Goal: Task Accomplishment & Management: Use online tool/utility

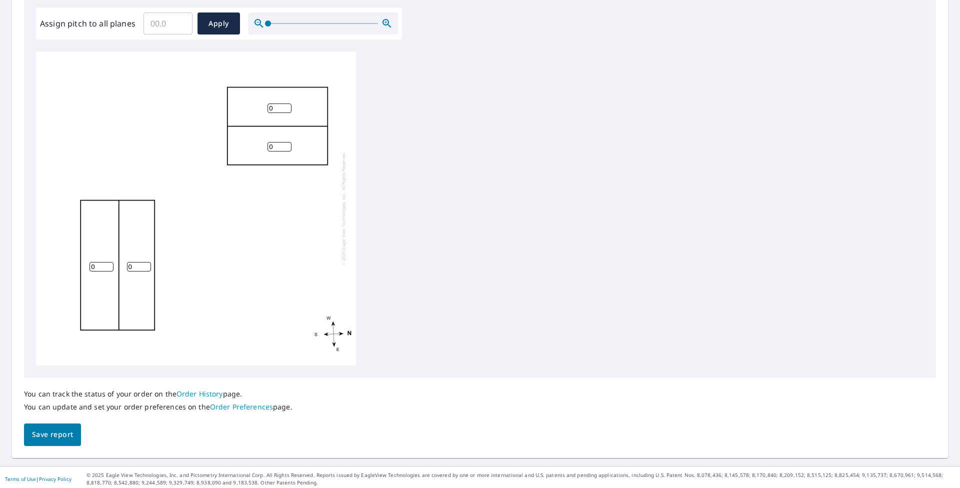
click at [96, 264] on input "0" at bounding box center [102, 267] width 24 height 10
type input "3"
click at [134, 268] on input "0" at bounding box center [139, 267] width 24 height 10
type input "3"
click at [630, 277] on div "3 3 0 0" at bounding box center [480, 209] width 888 height 314
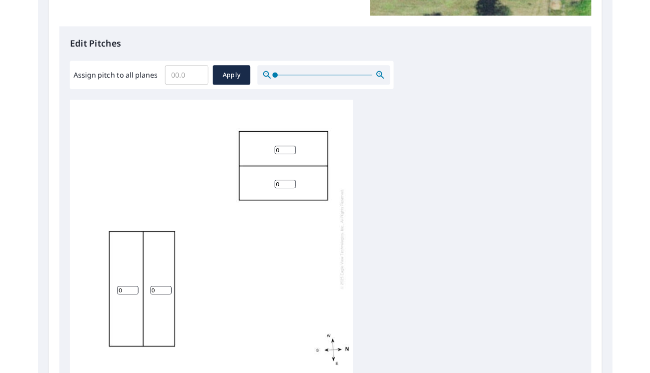
scroll to position [250, 0]
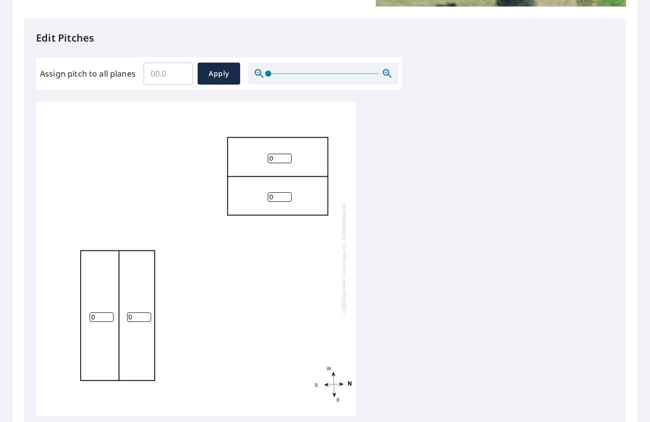
click at [96, 318] on input "0" at bounding box center [102, 317] width 24 height 10
type input "3"
click at [131, 318] on input "0" at bounding box center [139, 317] width 24 height 10
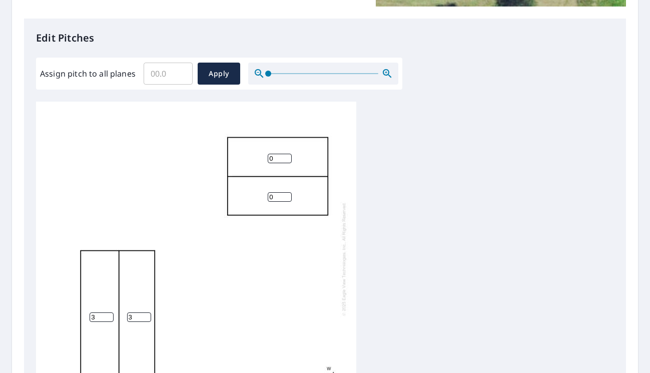
type input "3"
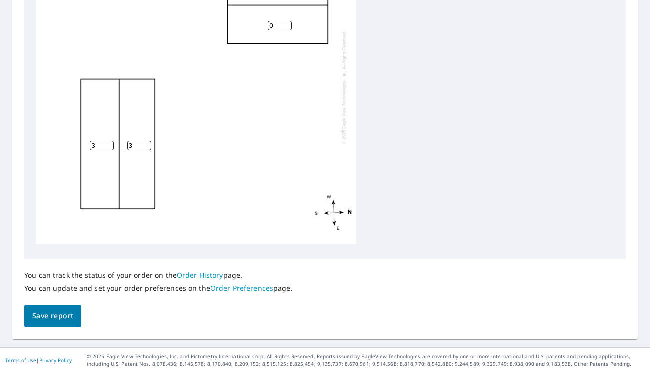
scroll to position [0, 0]
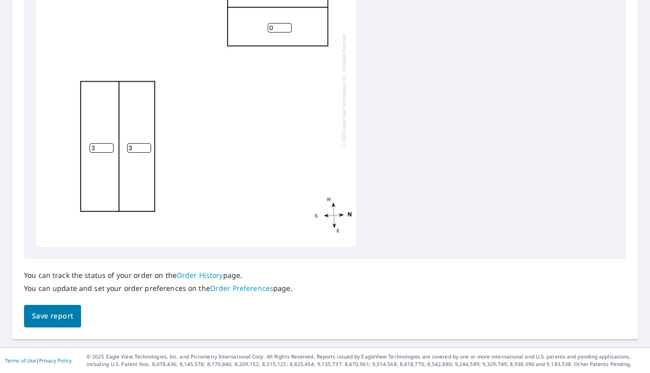
click at [277, 29] on input "0" at bounding box center [280, 28] width 24 height 10
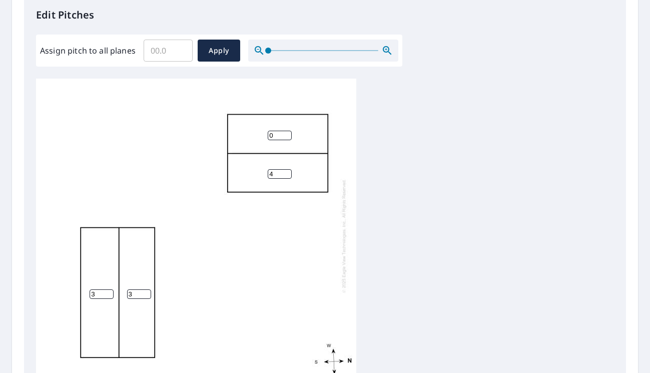
scroll to position [269, 0]
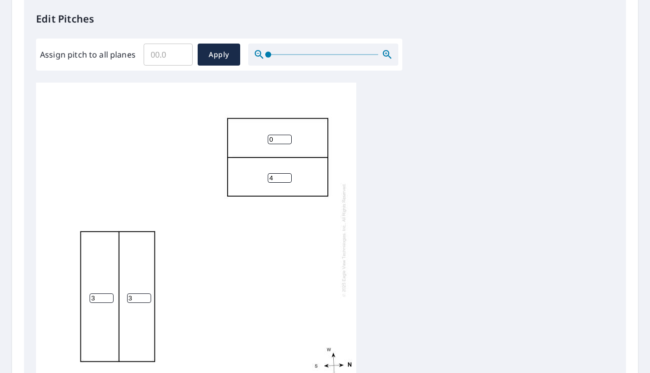
type input "4"
click at [275, 140] on input "0" at bounding box center [280, 140] width 24 height 10
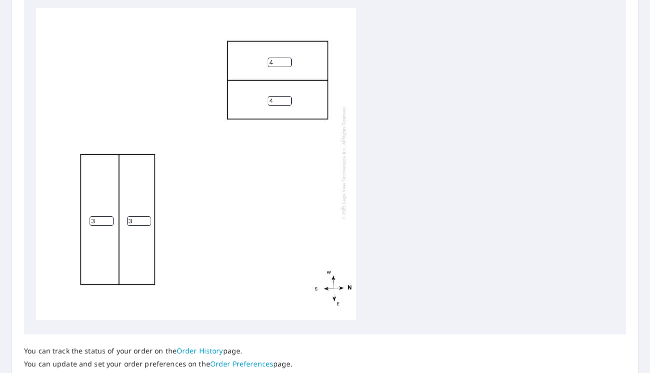
scroll to position [419, 0]
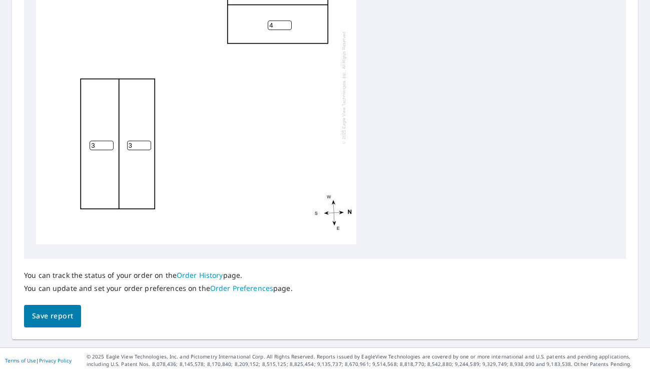
type input "4"
click at [44, 314] on span "Save report" at bounding box center [52, 316] width 41 height 13
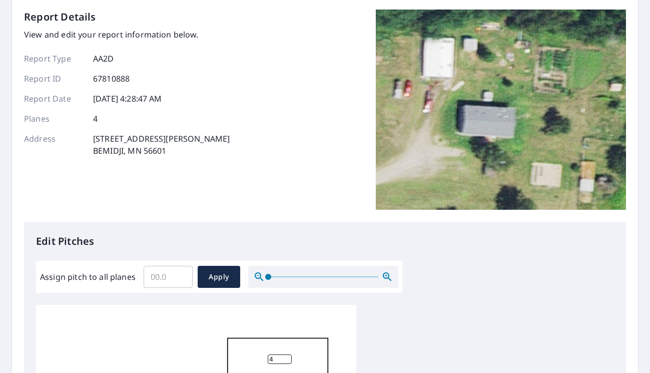
scroll to position [0, 0]
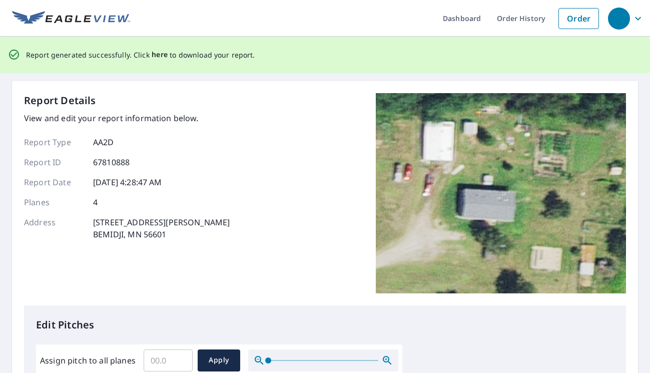
click at [153, 54] on span "here" at bounding box center [160, 55] width 17 height 13
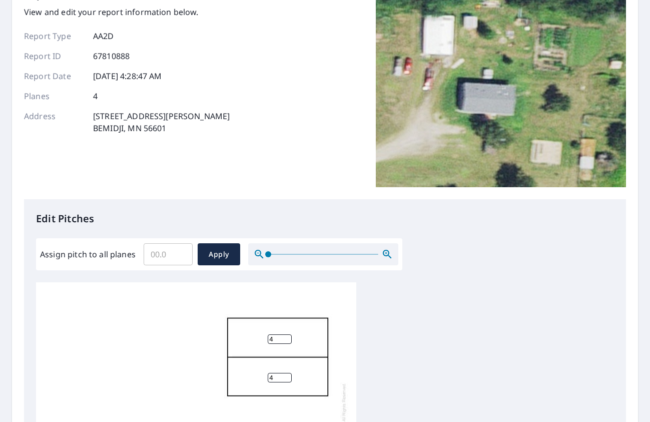
scroll to position [200, 0]
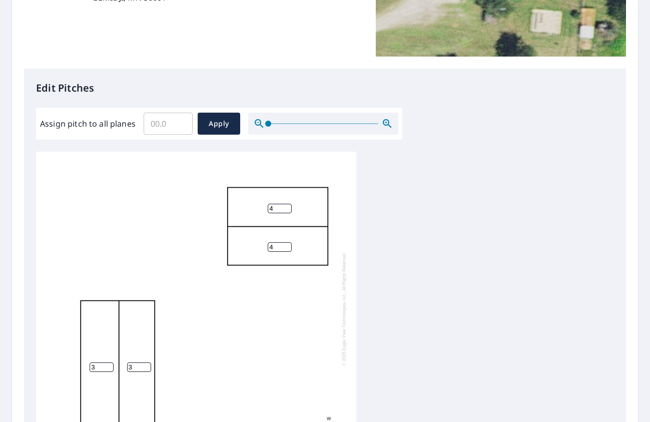
click at [277, 206] on input "4" at bounding box center [280, 209] width 24 height 10
type input "3"
click at [274, 245] on input "4" at bounding box center [280, 247] width 24 height 10
type input "3"
click at [96, 365] on input "3" at bounding box center [102, 367] width 24 height 10
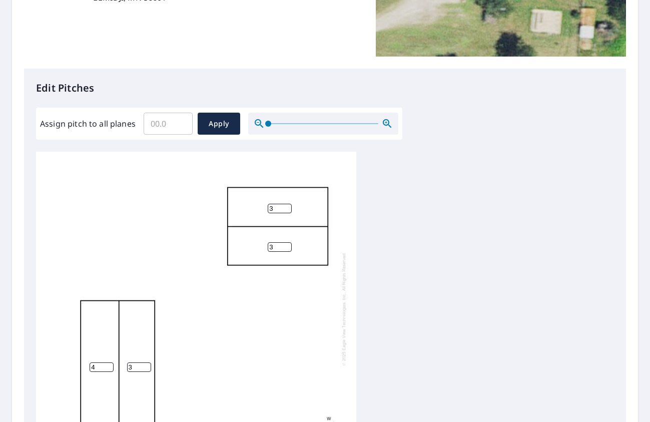
type input "4"
click at [134, 365] on input "3" at bounding box center [139, 367] width 24 height 10
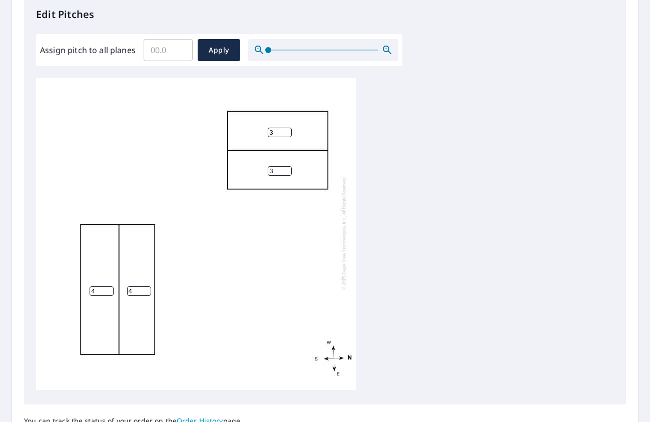
scroll to position [370, 0]
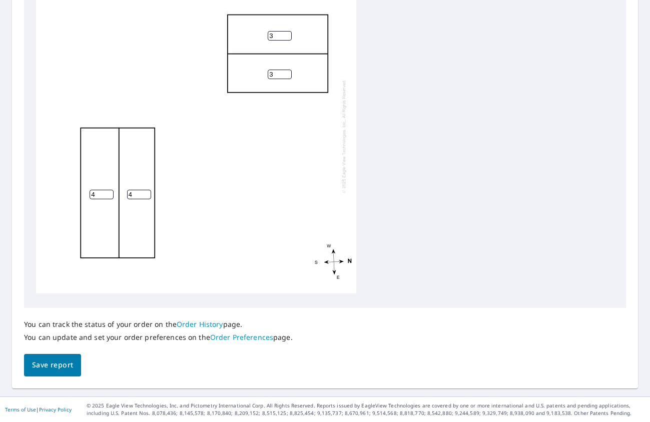
type input "4"
click at [66, 366] on span "Save report" at bounding box center [52, 365] width 41 height 13
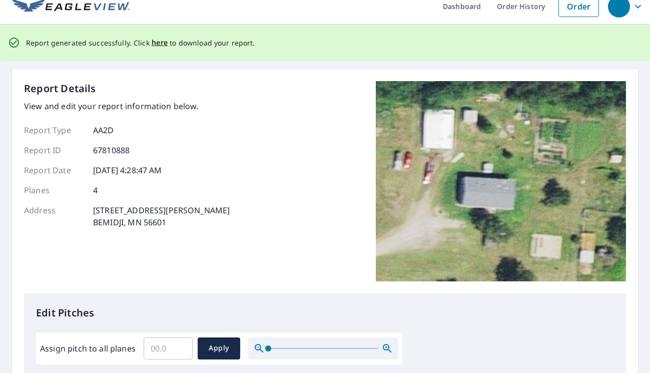
scroll to position [0, 0]
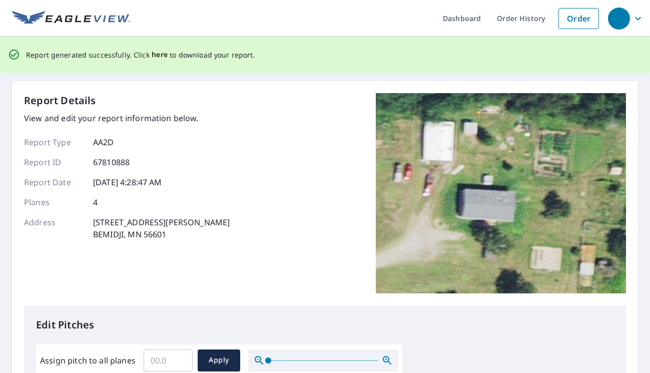
click at [161, 56] on span "here" at bounding box center [160, 55] width 17 height 13
